Goal: Information Seeking & Learning: Learn about a topic

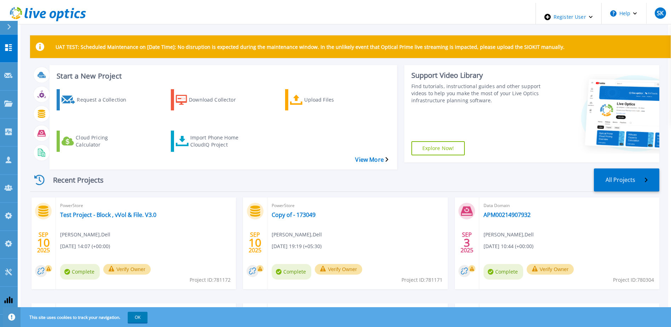
click at [226, 22] on div "UAT TEST: Scheduled Maintenance on [Date Time]: No disruption is expected durin…" at bounding box center [344, 208] width 647 height 411
drag, startPoint x: 0, startPoint y: 0, endPoint x: 300, endPoint y: 201, distance: 361.0
click at [300, 211] on link "Copy of - 173049" at bounding box center [293, 214] width 44 height 7
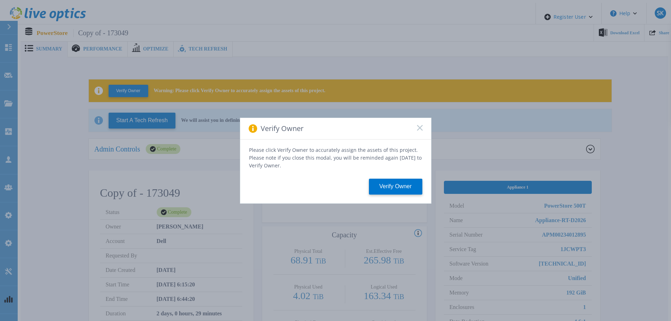
click at [421, 130] on div "Verify Owner" at bounding box center [335, 129] width 191 height 22
click at [418, 130] on rect at bounding box center [419, 128] width 6 height 6
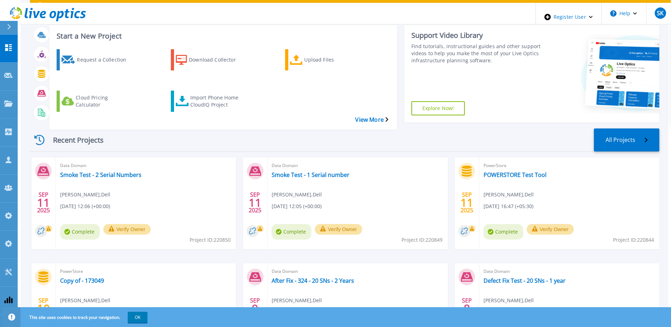
scroll to position [95, 0]
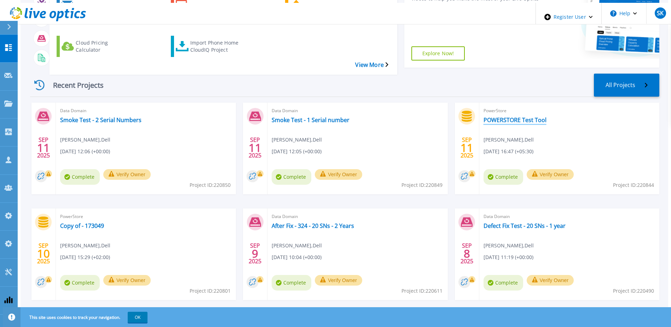
drag, startPoint x: 523, startPoint y: 107, endPoint x: 463, endPoint y: 87, distance: 63.0
click at [523, 116] on link "POWERSTORE Test Tool" at bounding box center [514, 119] width 63 height 7
click at [7, 44] on icon at bounding box center [8, 47] width 7 height 7
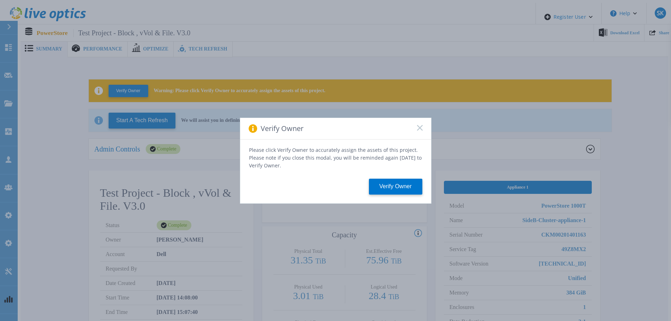
click at [418, 130] on icon at bounding box center [420, 128] width 6 height 6
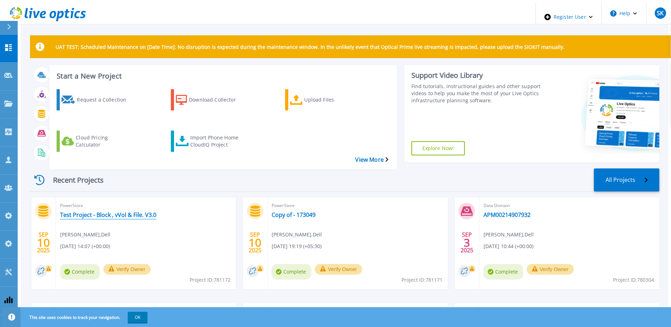
click at [141, 211] on link "Test Project - Block , vVol & File. V3.0" at bounding box center [108, 214] width 96 height 7
click at [301, 211] on link "Copy of - 173049" at bounding box center [293, 214] width 44 height 7
click at [4, 41] on link "Dashboard Dashboard" at bounding box center [9, 49] width 18 height 28
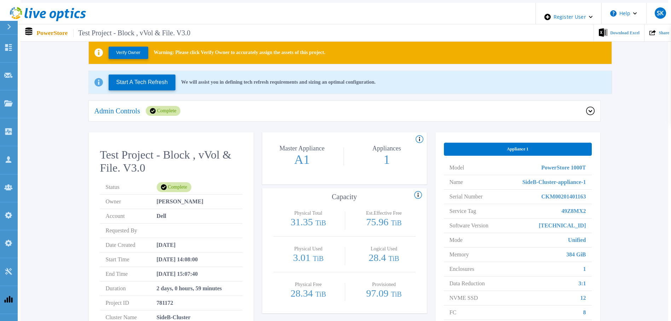
scroll to position [141, 0]
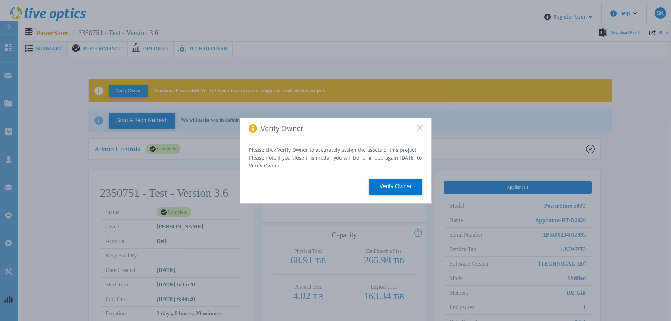
click at [417, 131] on icon at bounding box center [420, 128] width 6 height 6
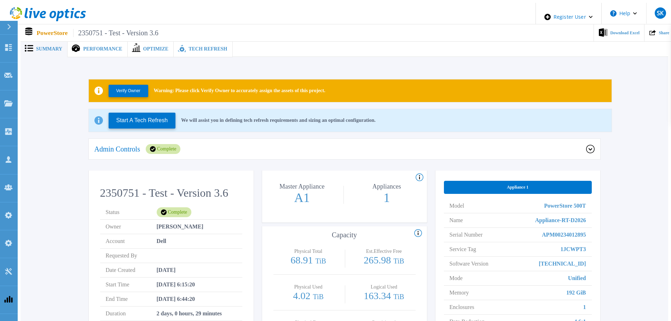
click at [216, 151] on div "Admin Controls Complete" at bounding box center [344, 149] width 511 height 21
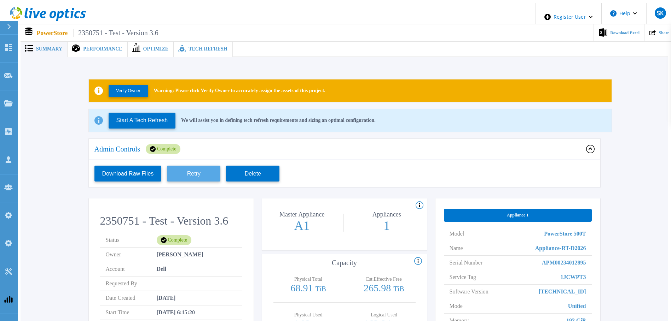
click at [204, 169] on button "Retry" at bounding box center [193, 174] width 53 height 16
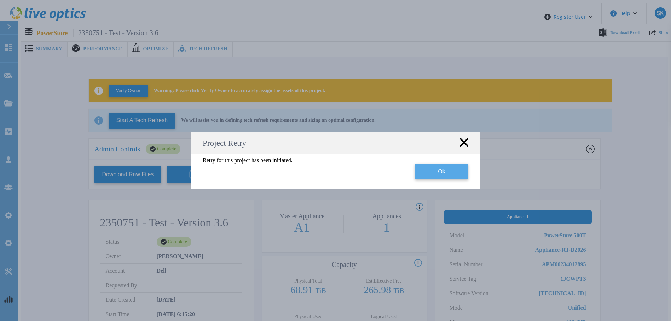
click at [423, 176] on button "Ok" at bounding box center [441, 172] width 53 height 16
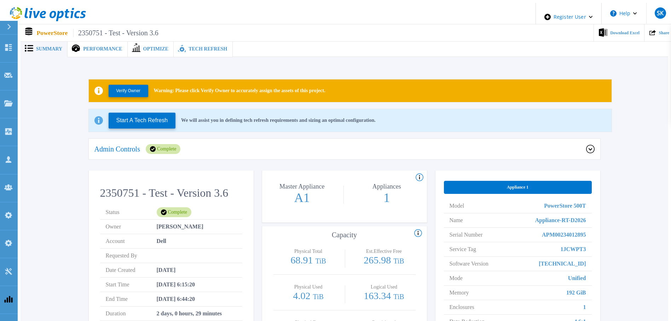
click at [338, 148] on div "Admin Controls Complete" at bounding box center [339, 149] width 491 height 10
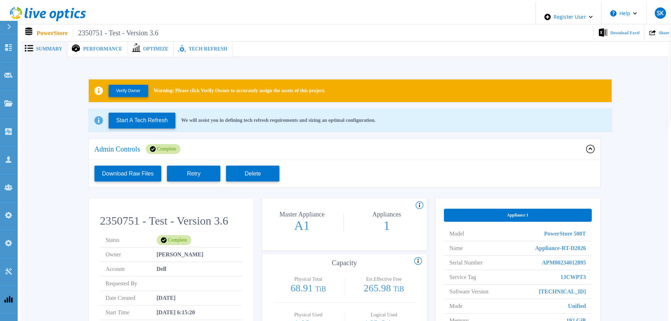
click at [626, 146] on div "Verify Owner Warning: Please click Verify Owner to accurately assign the assets…" at bounding box center [344, 258] width 626 height 381
click at [183, 173] on button "Retry" at bounding box center [193, 174] width 53 height 16
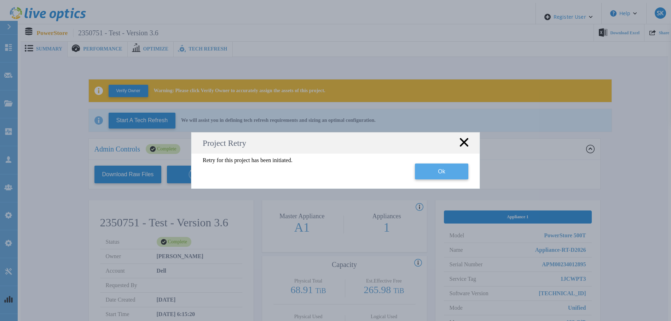
click at [435, 177] on button "Ok" at bounding box center [441, 172] width 53 height 16
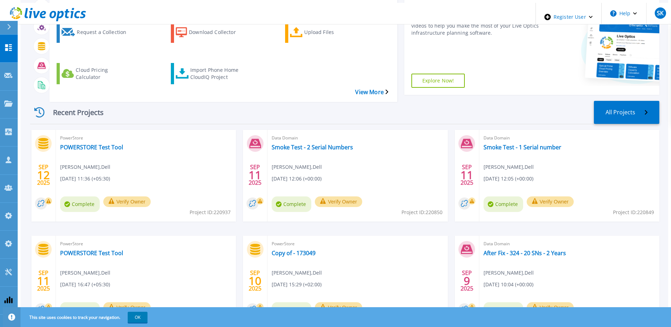
scroll to position [71, 0]
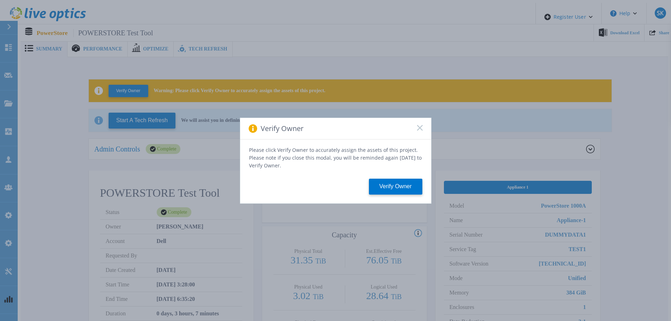
click at [417, 129] on icon at bounding box center [420, 128] width 6 height 6
click at [393, 179] on button "Verify Owner" at bounding box center [395, 187] width 53 height 16
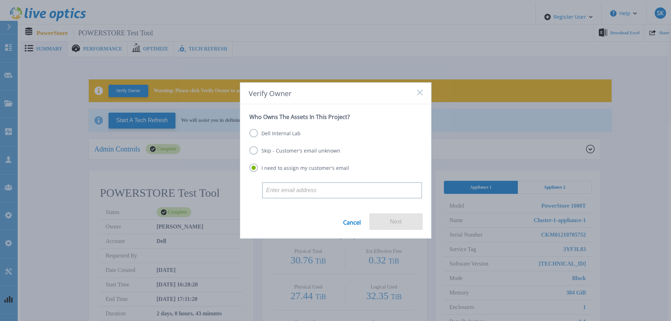
click at [420, 94] on rect at bounding box center [419, 92] width 6 height 6
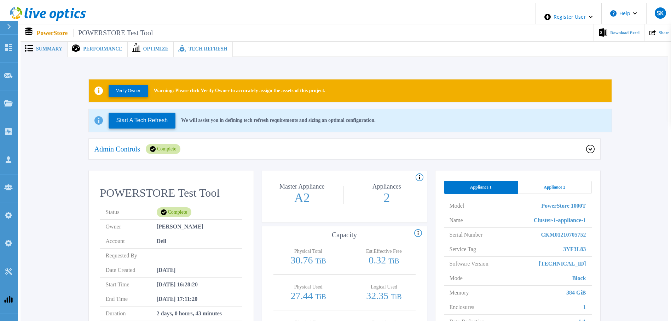
click at [245, 144] on div "Admin Controls Complete" at bounding box center [339, 149] width 491 height 10
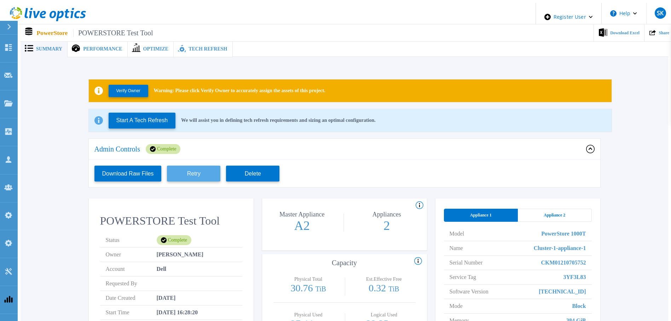
click at [201, 168] on button "Retry" at bounding box center [193, 174] width 53 height 16
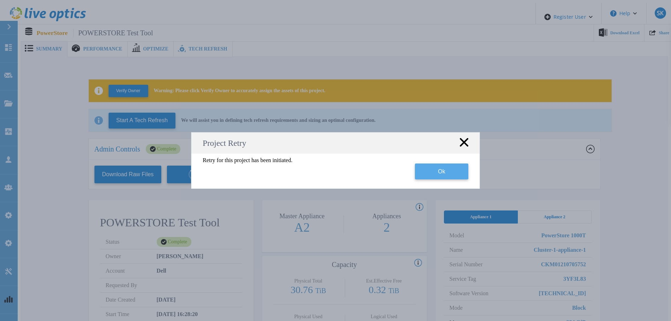
click at [448, 171] on button "Ok" at bounding box center [441, 172] width 53 height 16
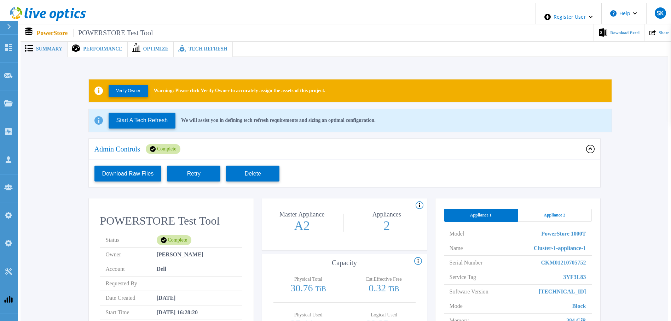
click at [571, 209] on div "Appliance 2" at bounding box center [554, 215] width 74 height 13
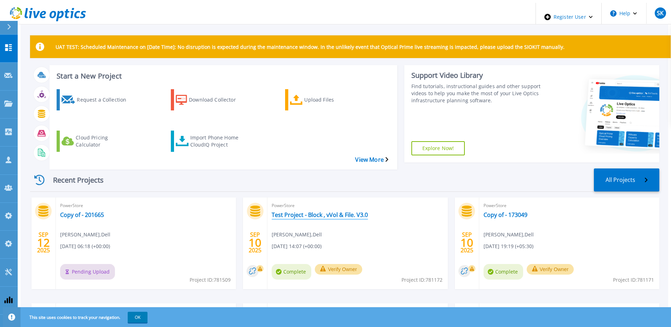
click at [311, 211] on link "Test Project - Block , vVol & File. V3.0" at bounding box center [319, 214] width 96 height 7
drag, startPoint x: 502, startPoint y: 199, endPoint x: 471, endPoint y: 180, distance: 37.2
click at [502, 211] on link "Copy of - 173049" at bounding box center [505, 214] width 44 height 7
click at [91, 211] on link "Copy of - 201665" at bounding box center [82, 214] width 44 height 7
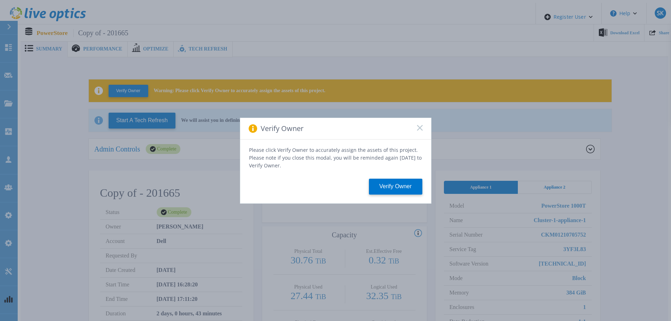
click at [422, 128] on rect at bounding box center [419, 128] width 6 height 6
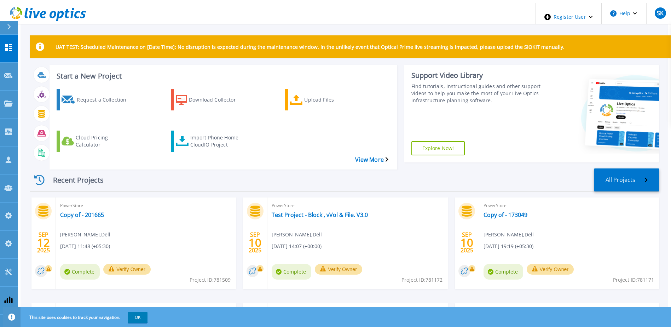
scroll to position [95, 0]
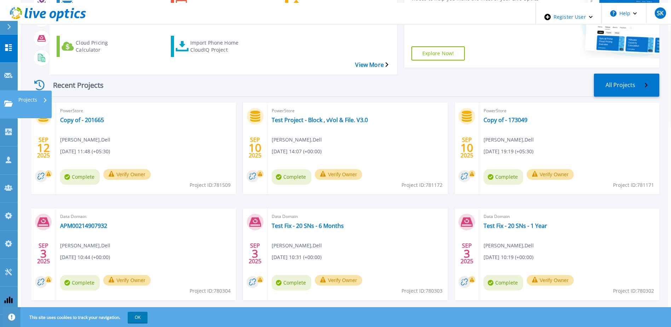
click at [5, 100] on icon at bounding box center [8, 103] width 8 height 6
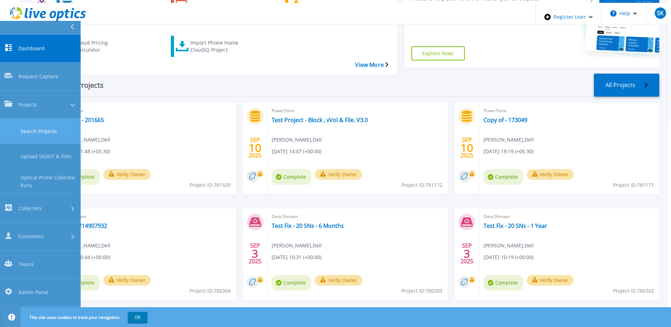
click at [43, 118] on link "Search Projects" at bounding box center [40, 130] width 81 height 25
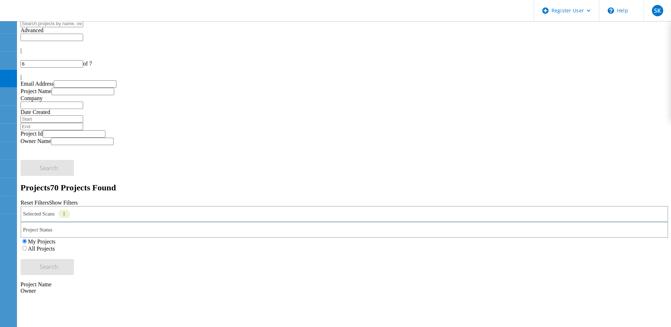
drag, startPoint x: 438, startPoint y: 95, endPoint x: 405, endPoint y: 135, distance: 52.0
click at [55, 245] on label "All Projects" at bounding box center [41, 248] width 27 height 6
click at [27, 246] on input "All Projects" at bounding box center [24, 248] width 5 height 5
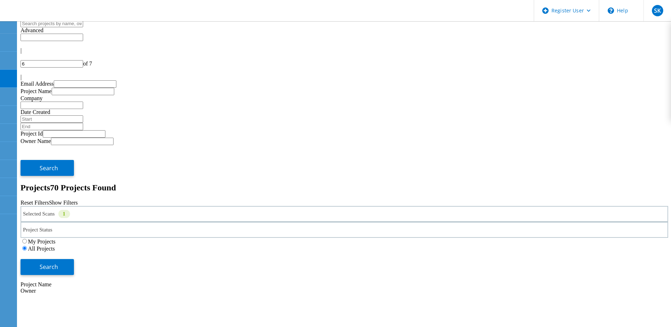
click at [143, 206] on div "Selected Scans 1" at bounding box center [344, 214] width 647 height 16
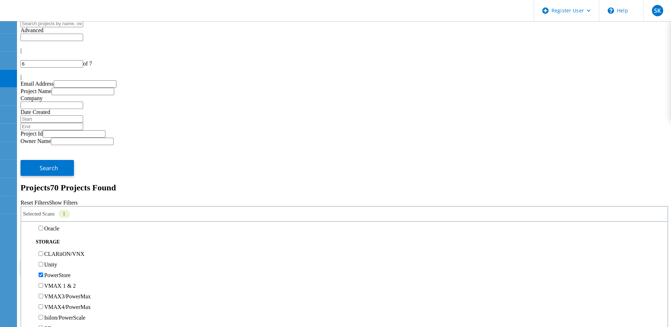
scroll to position [106, 0]
click at [58, 263] on span "Search" at bounding box center [49, 267] width 18 height 8
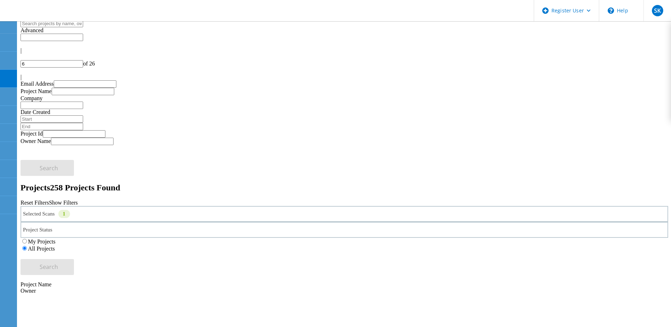
click at [22, 52] on icon at bounding box center [22, 52] width 0 height 0
drag, startPoint x: 609, startPoint y: 35, endPoint x: 592, endPoint y: 34, distance: 17.4
click at [592, 60] on div "1 of 26" at bounding box center [344, 63] width 647 height 7
click at [83, 60] on input "1" at bounding box center [52, 63] width 63 height 7
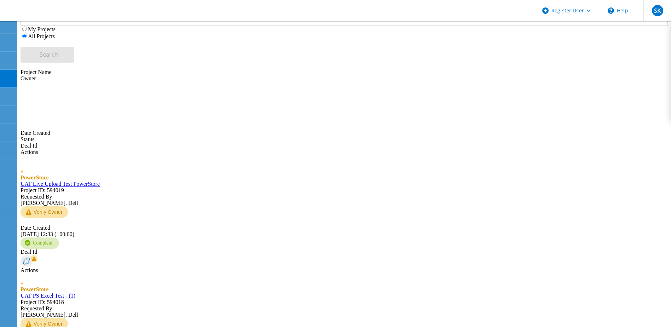
scroll to position [256, 0]
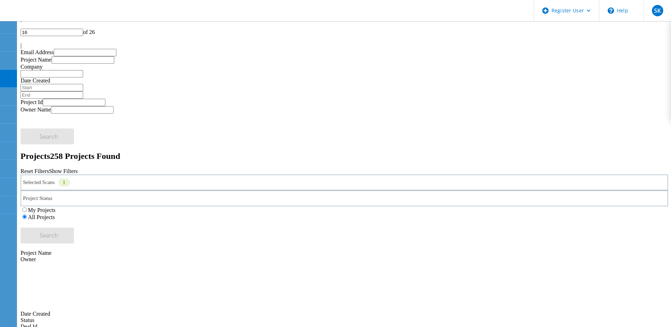
scroll to position [31, 0]
click at [645, 37] on div at bounding box center [344, 40] width 647 height 6
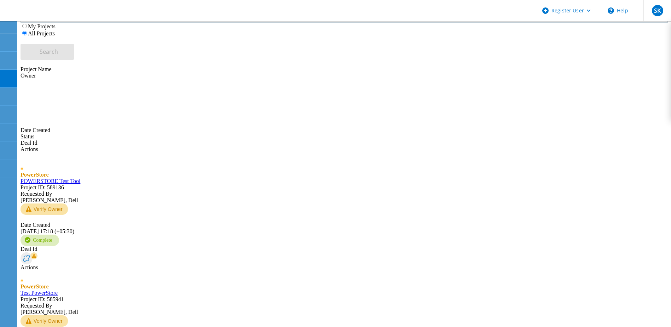
scroll to position [243, 0]
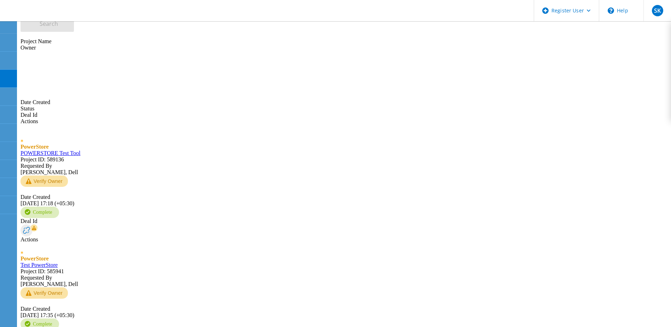
drag, startPoint x: 614, startPoint y: 33, endPoint x: 596, endPoint y: 33, distance: 18.4
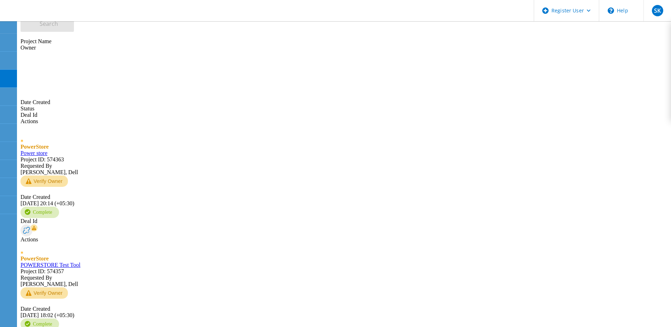
type input "10"
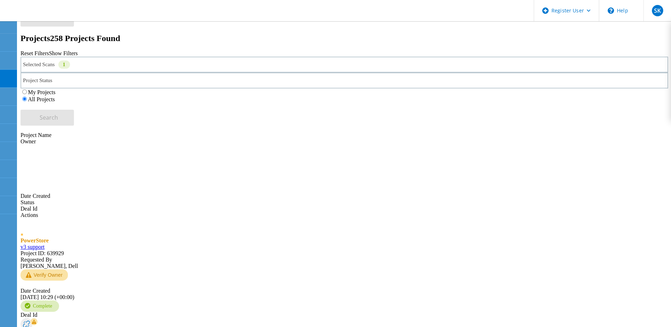
scroll to position [101, 0]
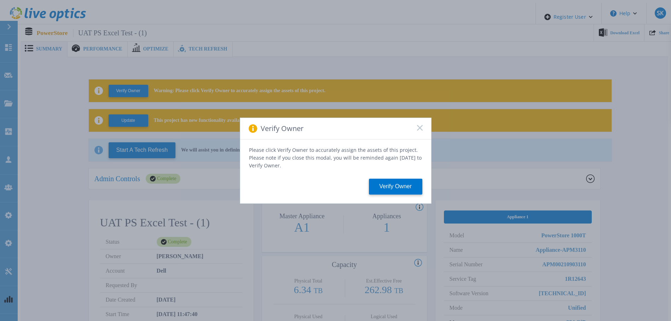
click at [419, 128] on icon at bounding box center [420, 128] width 6 height 6
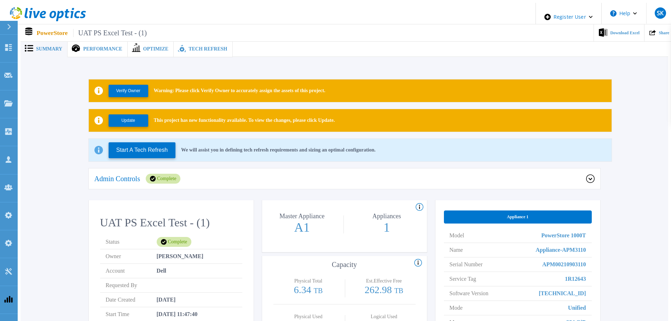
click at [194, 47] on span "Tech Refresh" at bounding box center [207, 49] width 39 height 5
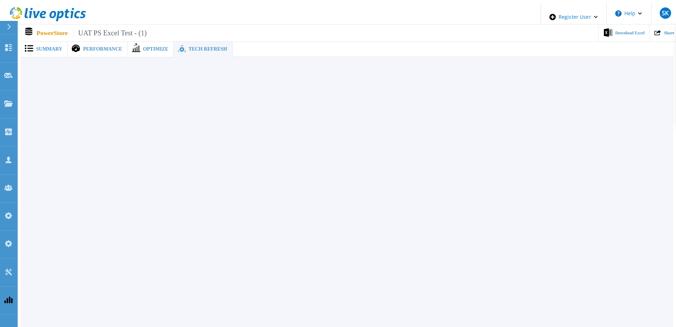
click at [48, 47] on span "Summary" at bounding box center [49, 49] width 26 height 5
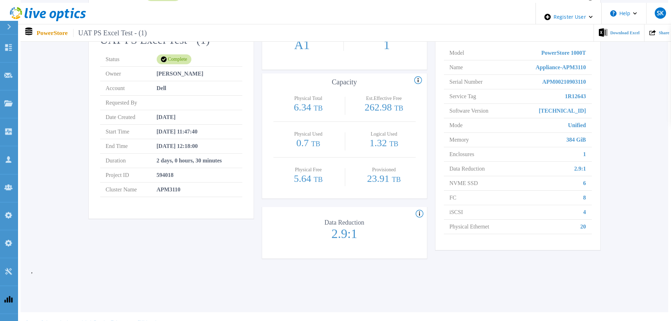
scroll to position [6, 0]
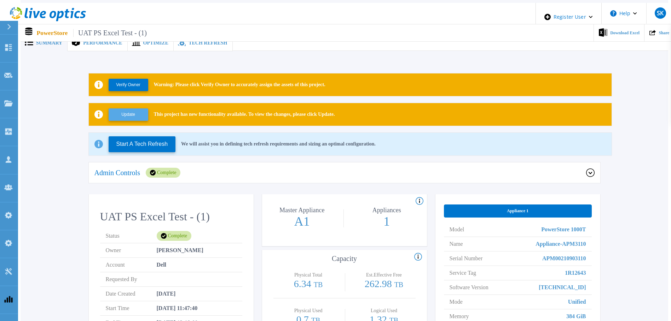
click at [133, 110] on button "Update" at bounding box center [129, 115] width 40 height 12
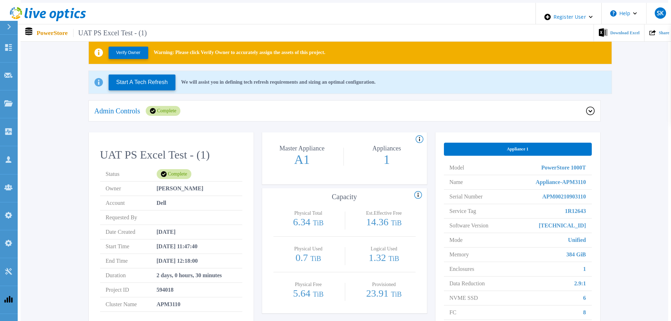
scroll to position [0, 0]
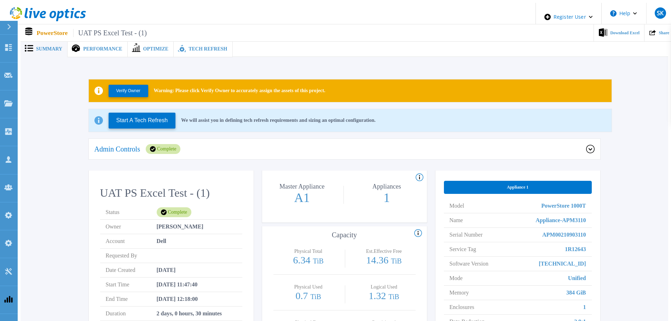
click at [140, 146] on p "Admin Controls" at bounding box center [117, 149] width 46 height 7
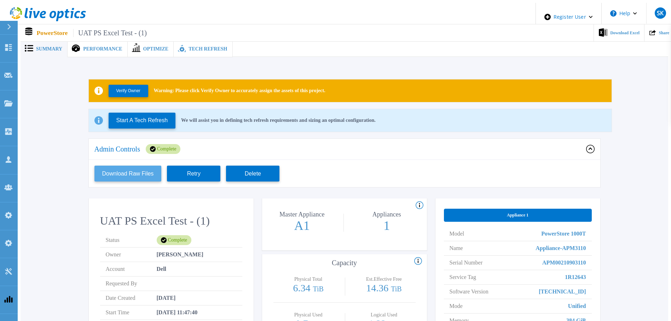
click at [123, 170] on button "Download Raw Files" at bounding box center [127, 174] width 67 height 16
click at [194, 47] on span "Tech Refresh" at bounding box center [207, 49] width 39 height 5
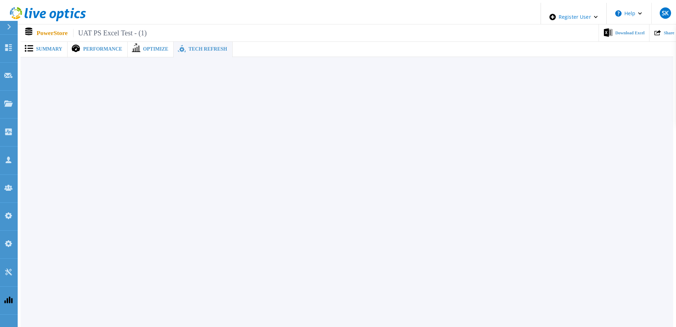
click at [54, 41] on div "Summary" at bounding box center [44, 49] width 47 height 16
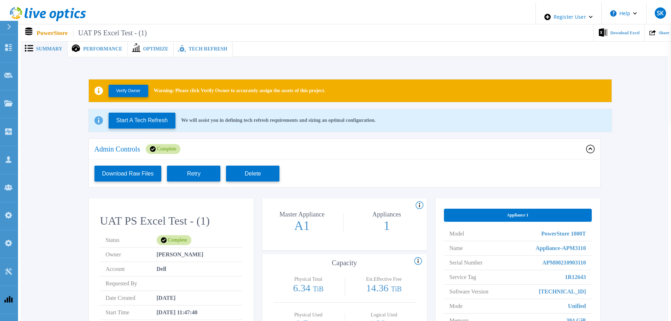
click at [251, 244] on div "UAT PS Excel Test - (1) Status Complete Owner Kieran Whooley Account Dell Reque…" at bounding box center [171, 299] width 165 height 192
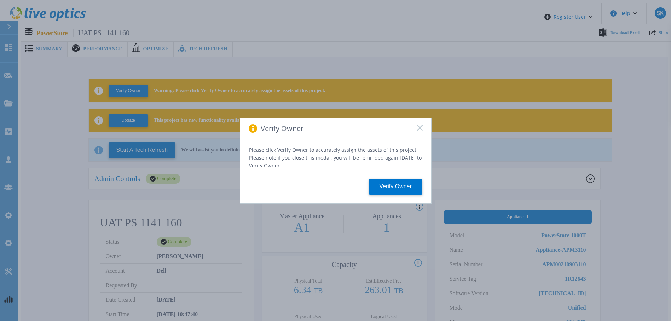
click at [420, 128] on icon at bounding box center [420, 128] width 6 height 6
click at [419, 130] on rect at bounding box center [419, 128] width 6 height 6
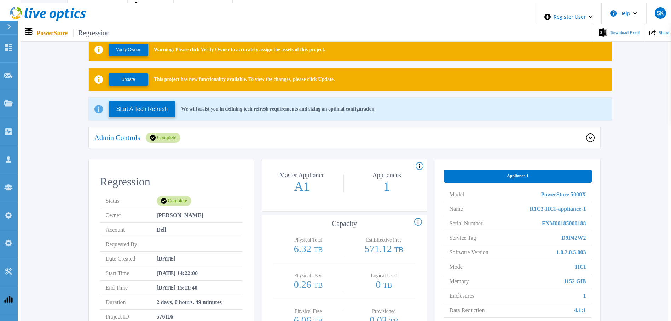
scroll to position [6, 0]
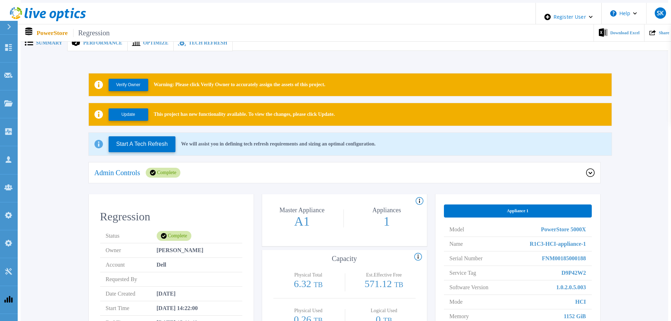
drag, startPoint x: 133, startPoint y: 168, endPoint x: 140, endPoint y: 185, distance: 18.5
click at [133, 169] on p "Admin Controls" at bounding box center [117, 172] width 46 height 7
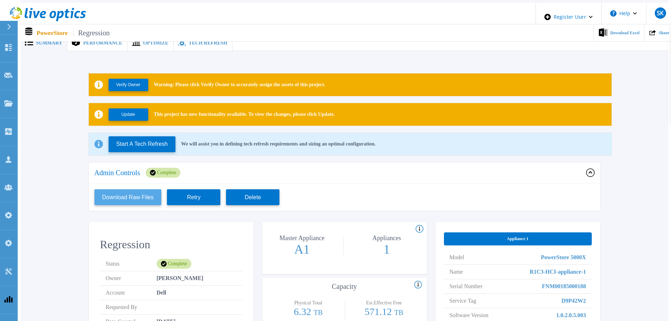
click at [125, 193] on button "Download Raw Files" at bounding box center [127, 197] width 67 height 16
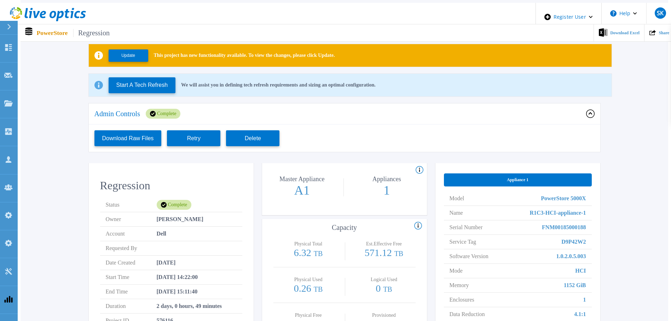
scroll to position [0, 0]
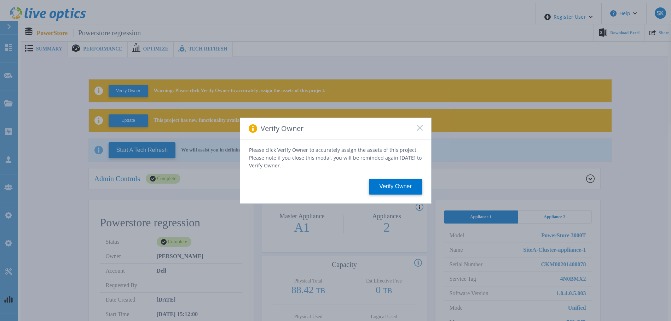
click at [419, 130] on rect at bounding box center [419, 128] width 6 height 6
click at [420, 131] on rect at bounding box center [419, 128] width 6 height 6
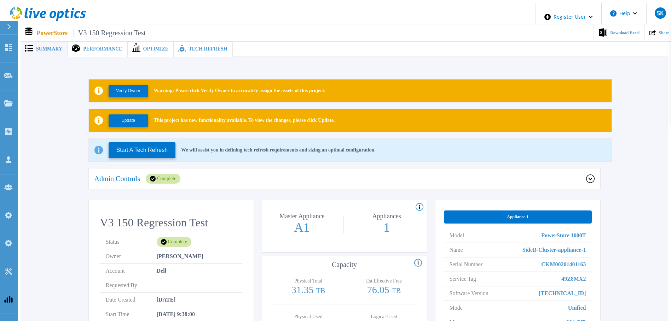
scroll to position [183, 0]
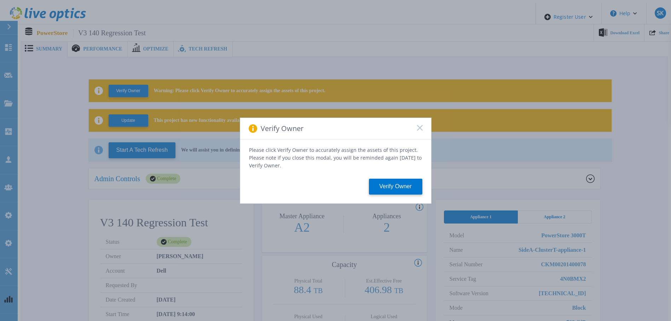
click at [419, 130] on rect at bounding box center [419, 128] width 6 height 6
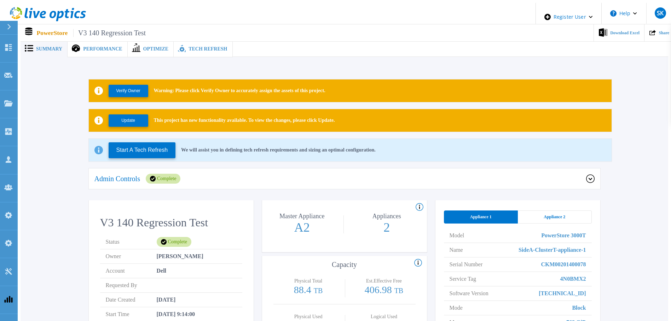
click at [549, 220] on div "Appliance 2" at bounding box center [554, 217] width 74 height 13
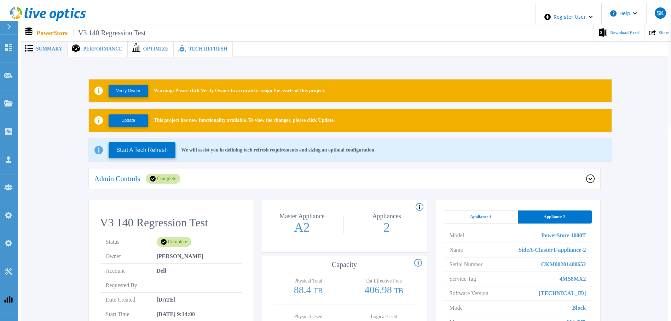
click at [462, 214] on div "Appliance 1" at bounding box center [481, 217] width 74 height 13
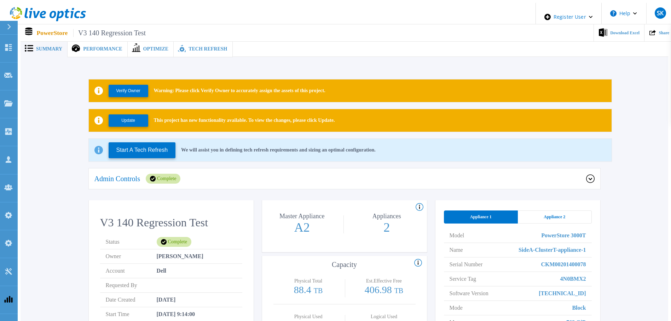
click at [545, 223] on div "Model PowerStore 3000T Name SideA-ClusterT-appliance-1 Serial Number CKM0020140…" at bounding box center [518, 323] width 148 height 200
click at [562, 214] on span "Appliance 2" at bounding box center [554, 217] width 22 height 6
